Goal: Information Seeking & Learning: Learn about a topic

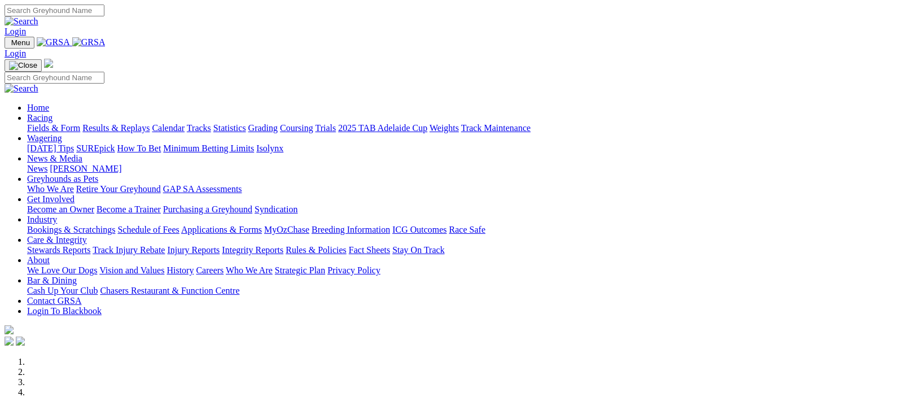
click at [46, 123] on link "Fields & Form" at bounding box center [53, 128] width 53 height 10
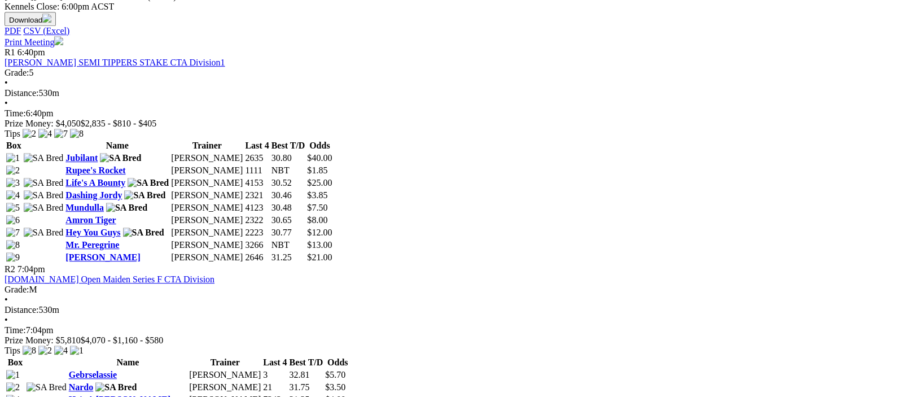
scroll to position [828, 0]
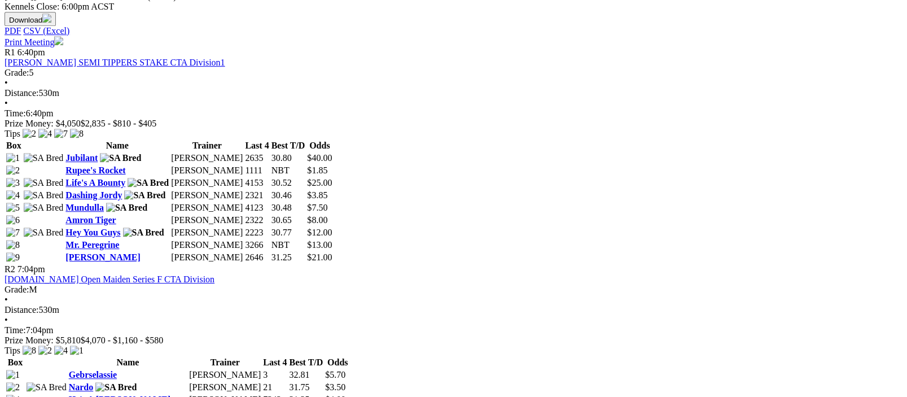
scroll to position [828, 0]
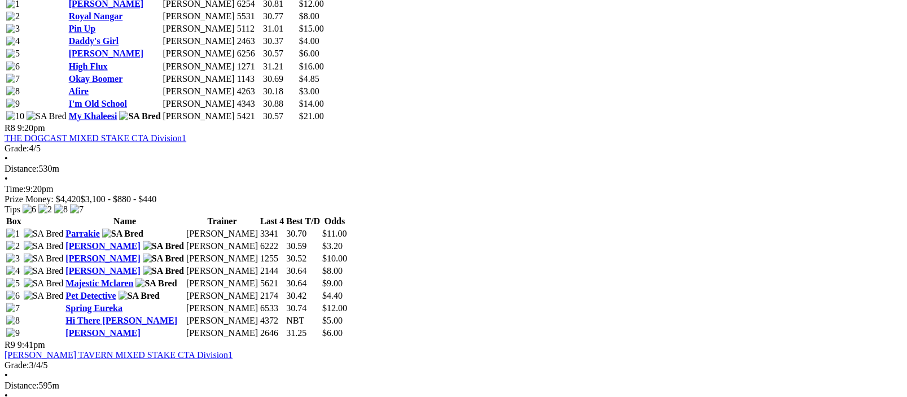
scroll to position [2208, 0]
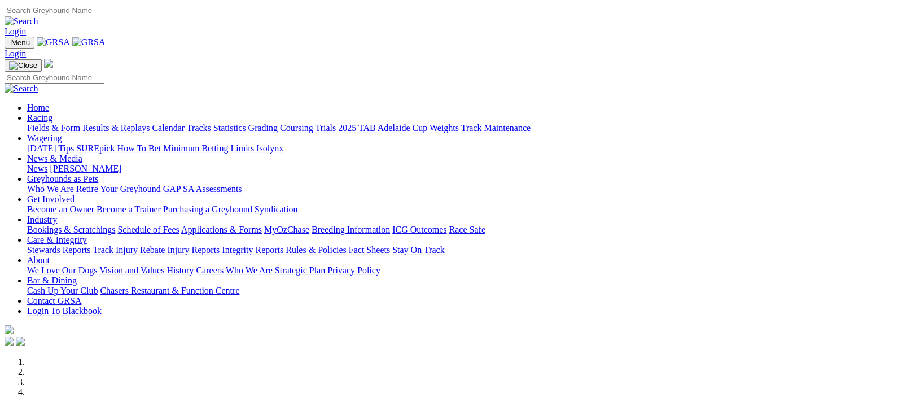
click at [53, 113] on link "Racing" at bounding box center [39, 118] width 25 height 10
click at [43, 123] on link "Fields & Form" at bounding box center [53, 128] width 53 height 10
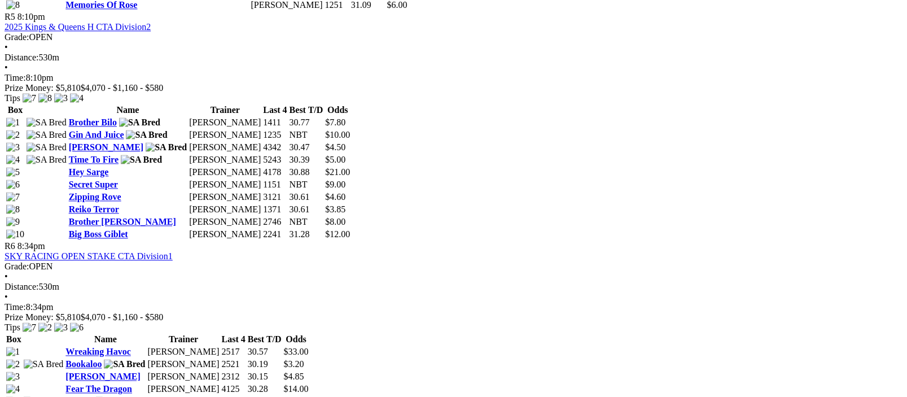
scroll to position [1656, 0]
